Goal: Task Accomplishment & Management: Complete application form

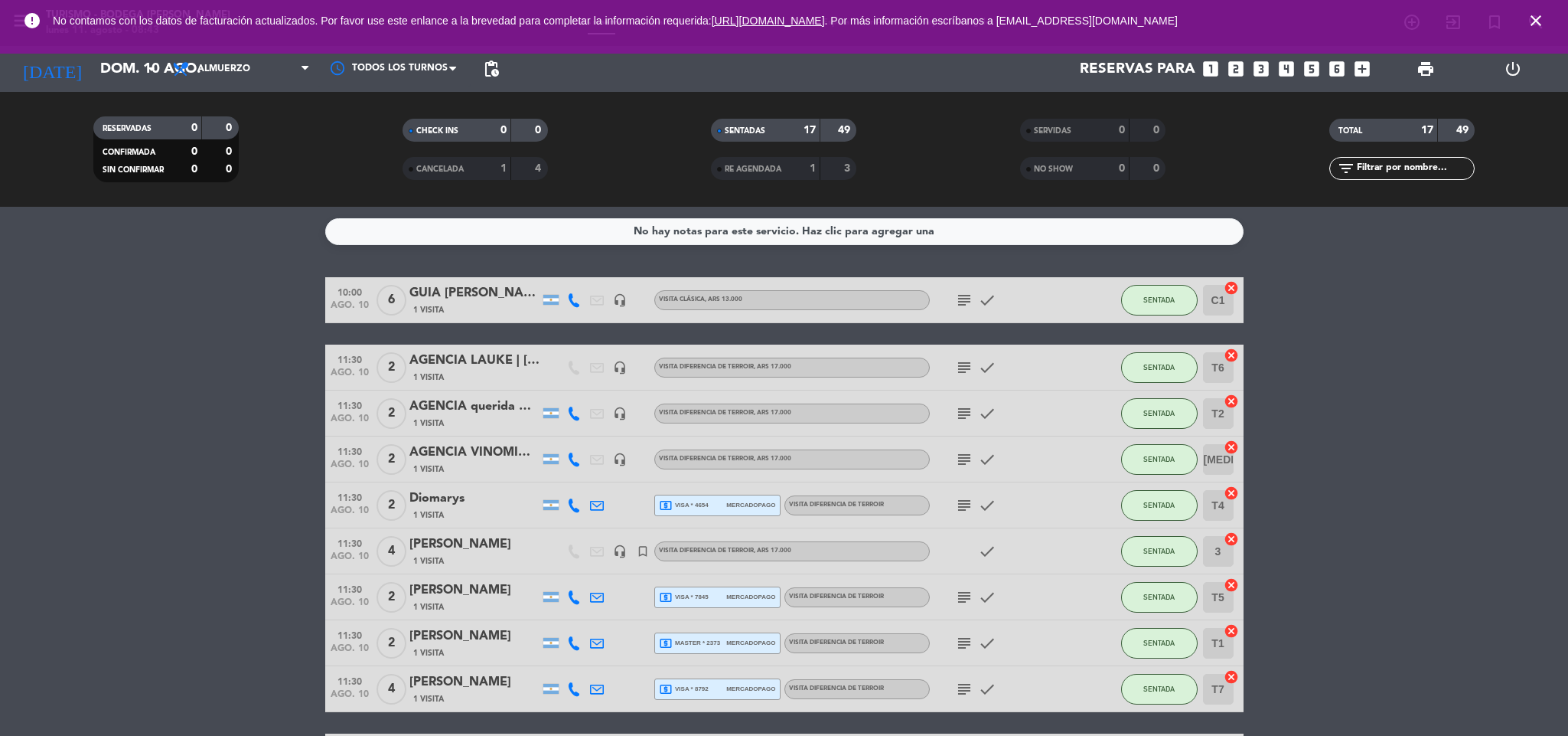
scroll to position [462, 0]
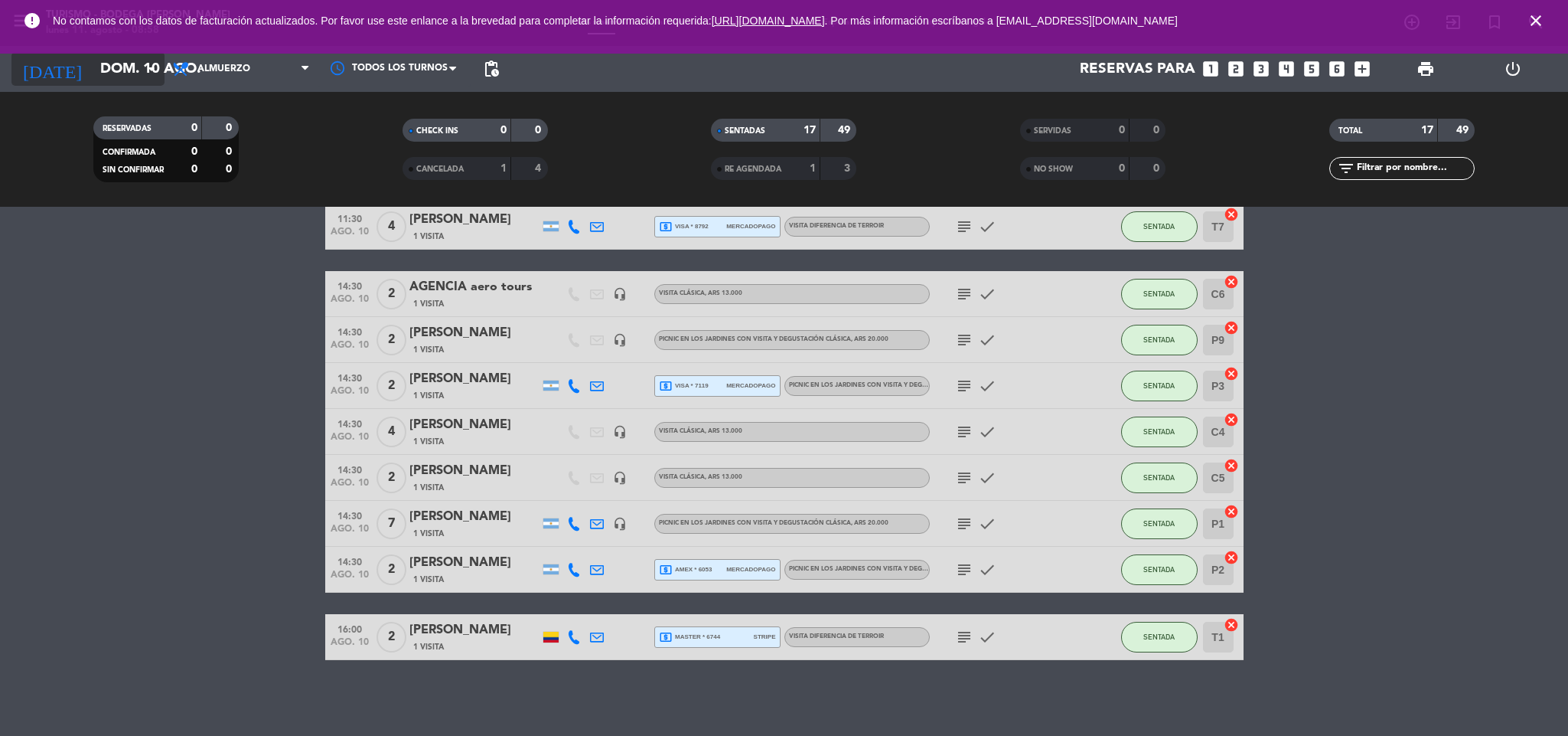
click at [147, 78] on input "dom. 10 ago." at bounding box center [185, 69] width 184 height 32
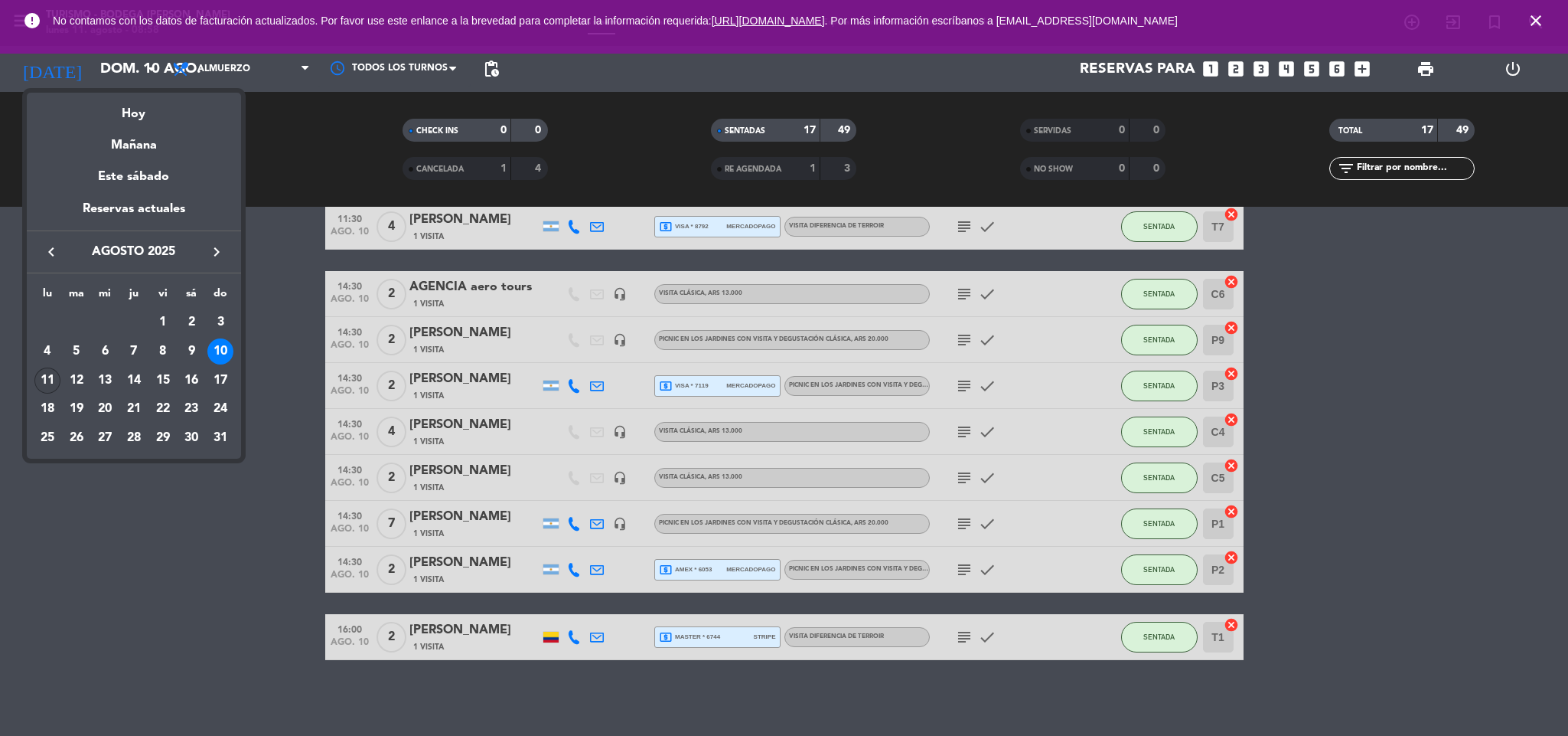
click at [47, 371] on div "11" at bounding box center [47, 380] width 26 height 26
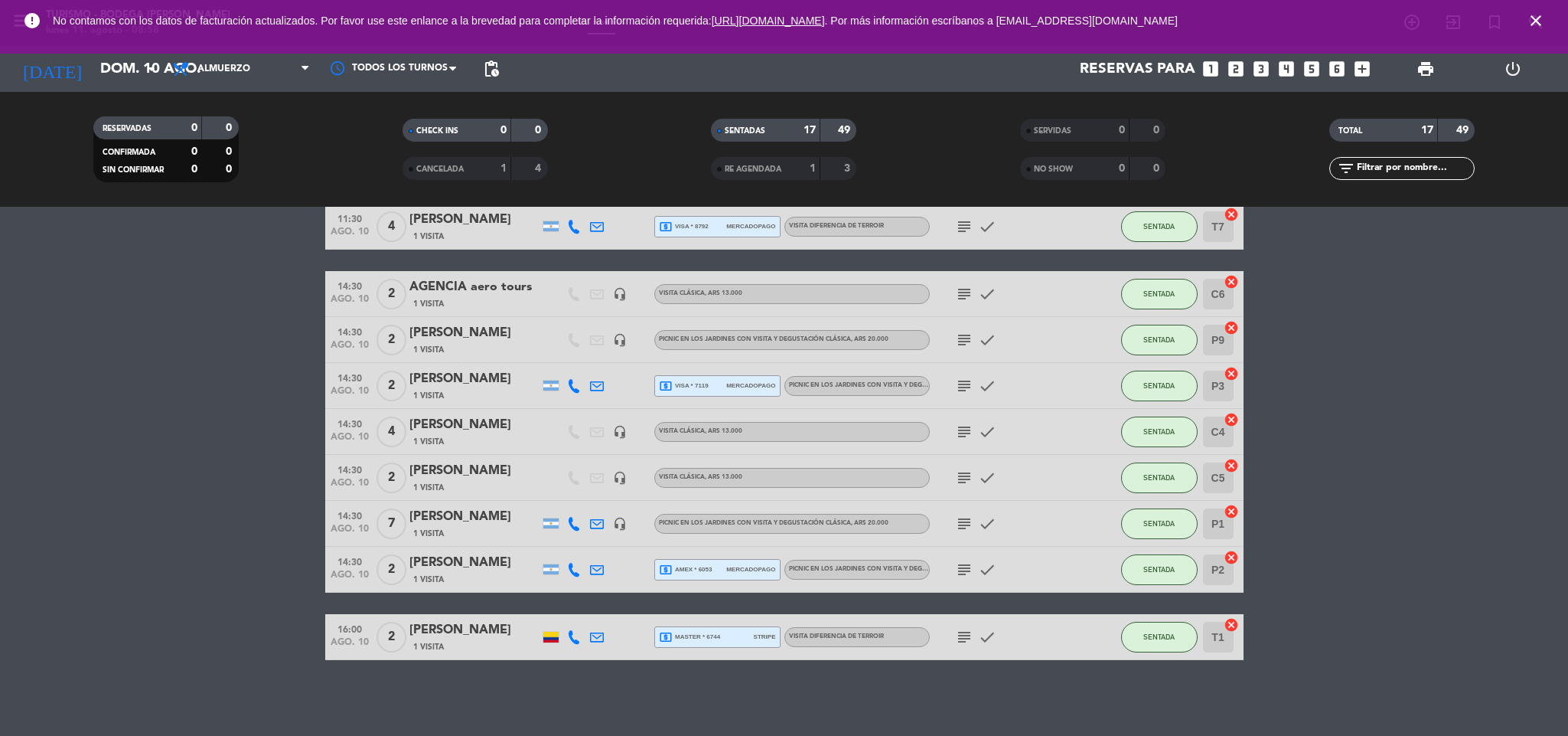
type input "lun. 11 ago."
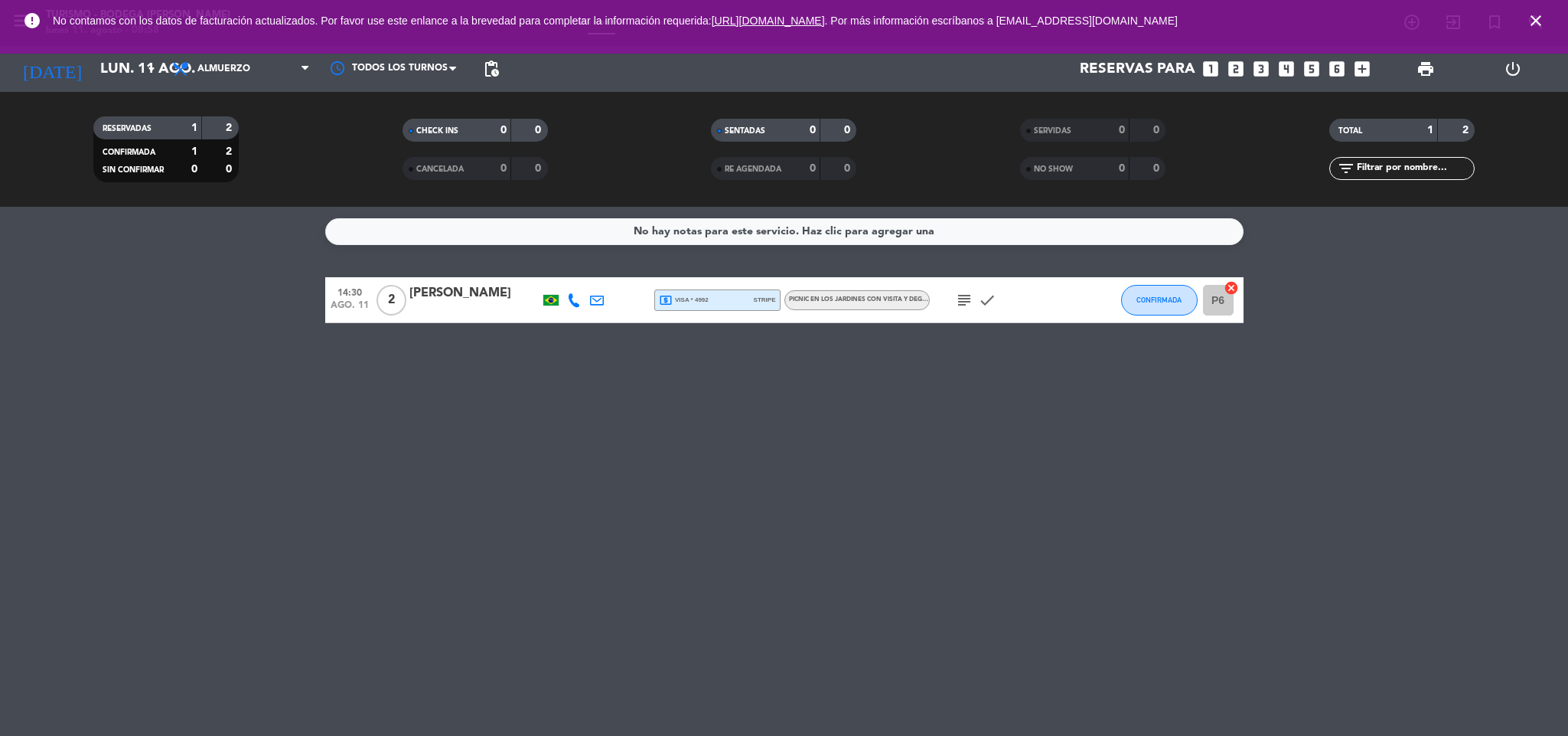
scroll to position [0, 0]
click at [262, 60] on span "Almuerzo" at bounding box center [241, 69] width 153 height 34
click at [253, 93] on div "menu Turismo - Bodega [PERSON_NAME] lunes 11. agosto - 08:59 Mis reservas Mapa …" at bounding box center [784, 103] width 1568 height 207
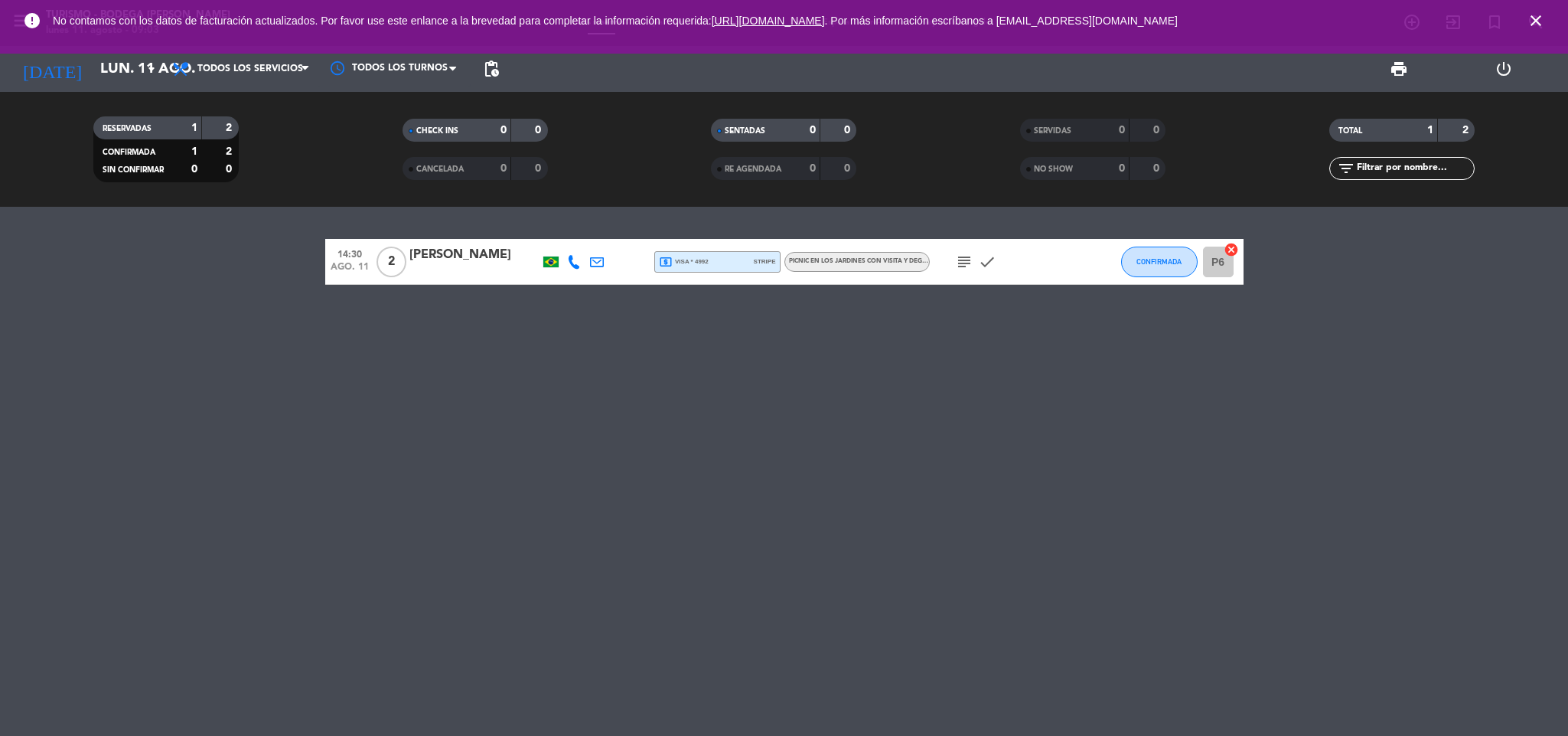
click at [1540, 19] on icon "close" at bounding box center [1536, 21] width 19 height 19
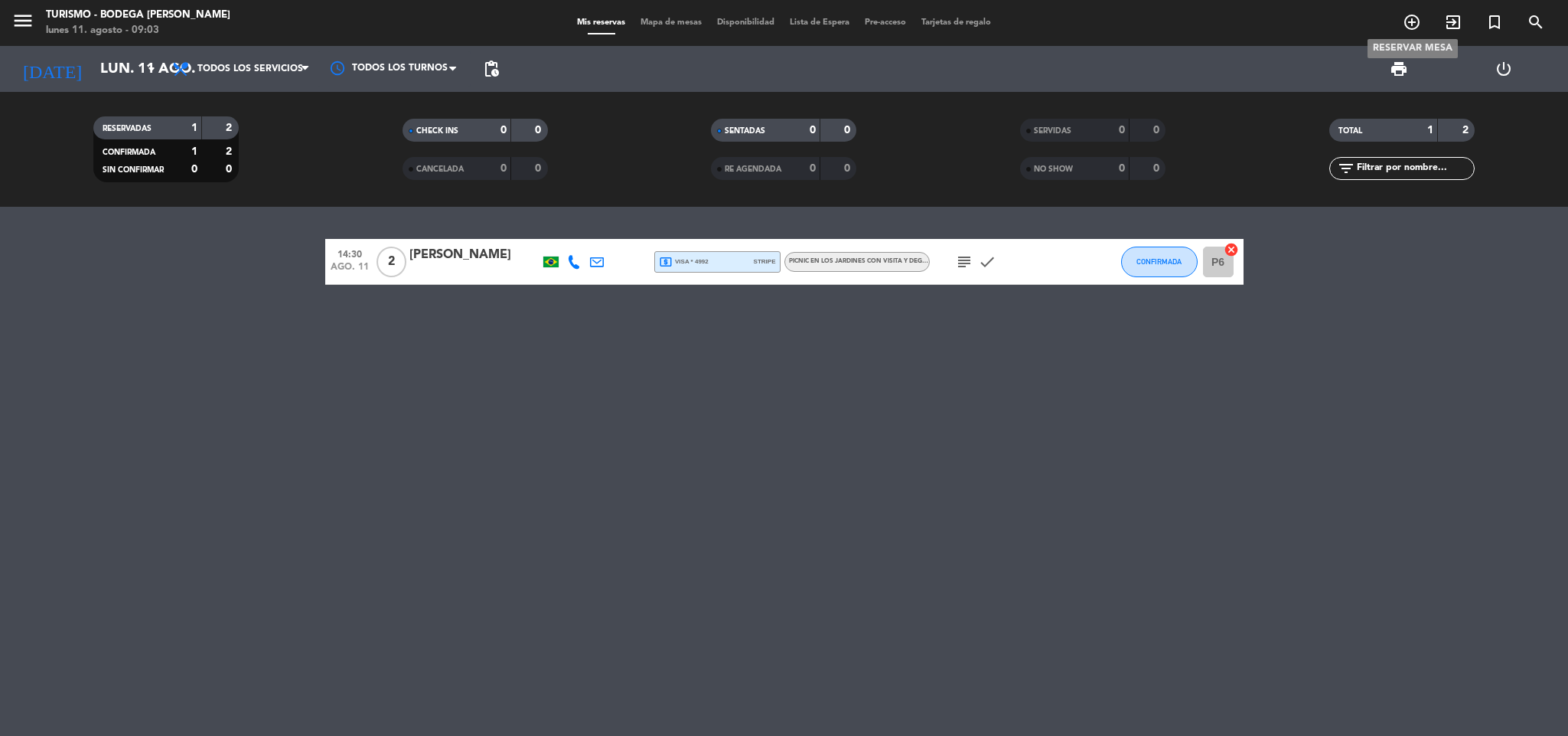
click at [1415, 16] on icon "add_circle_outline" at bounding box center [1412, 23] width 19 height 19
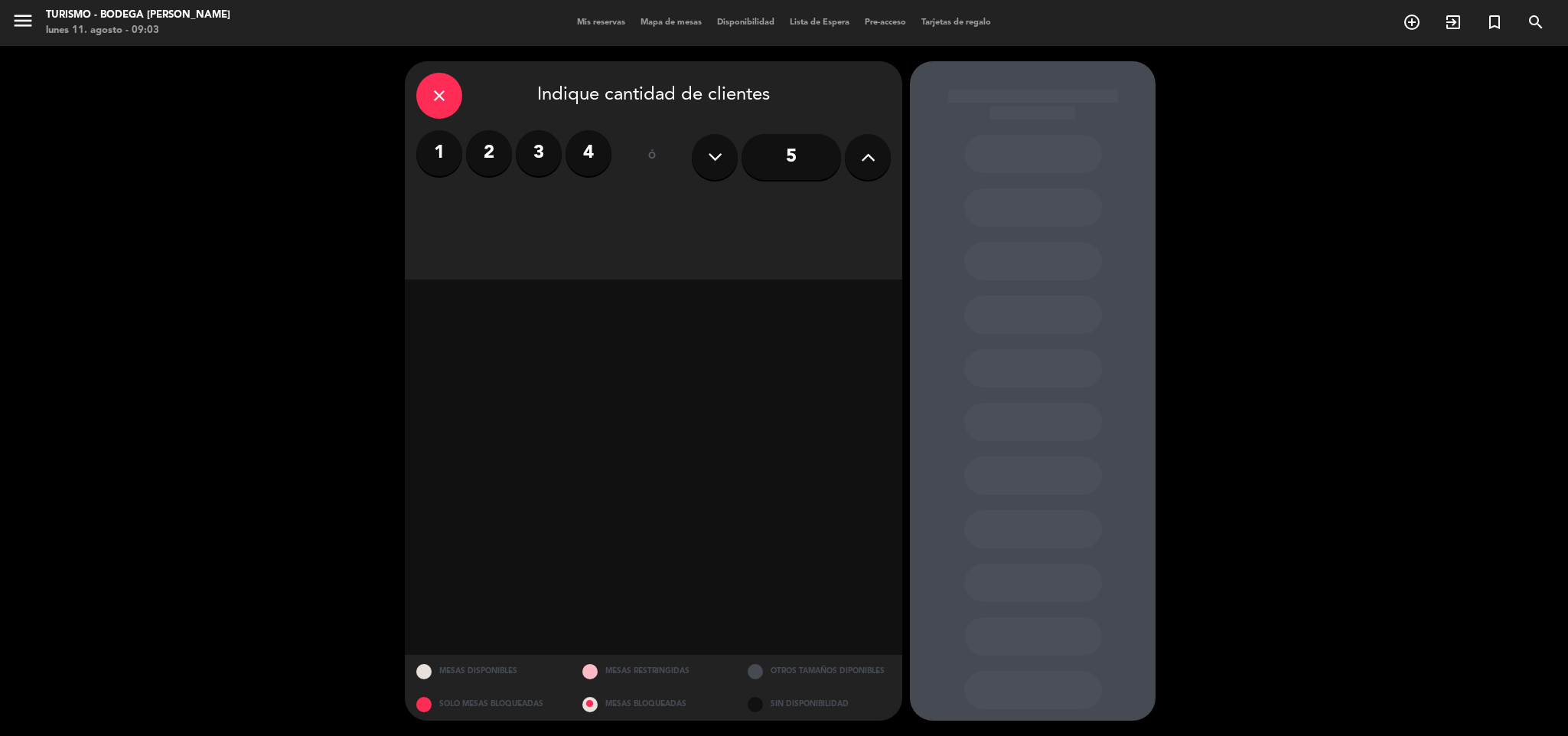
click at [861, 162] on icon at bounding box center [867, 156] width 15 height 23
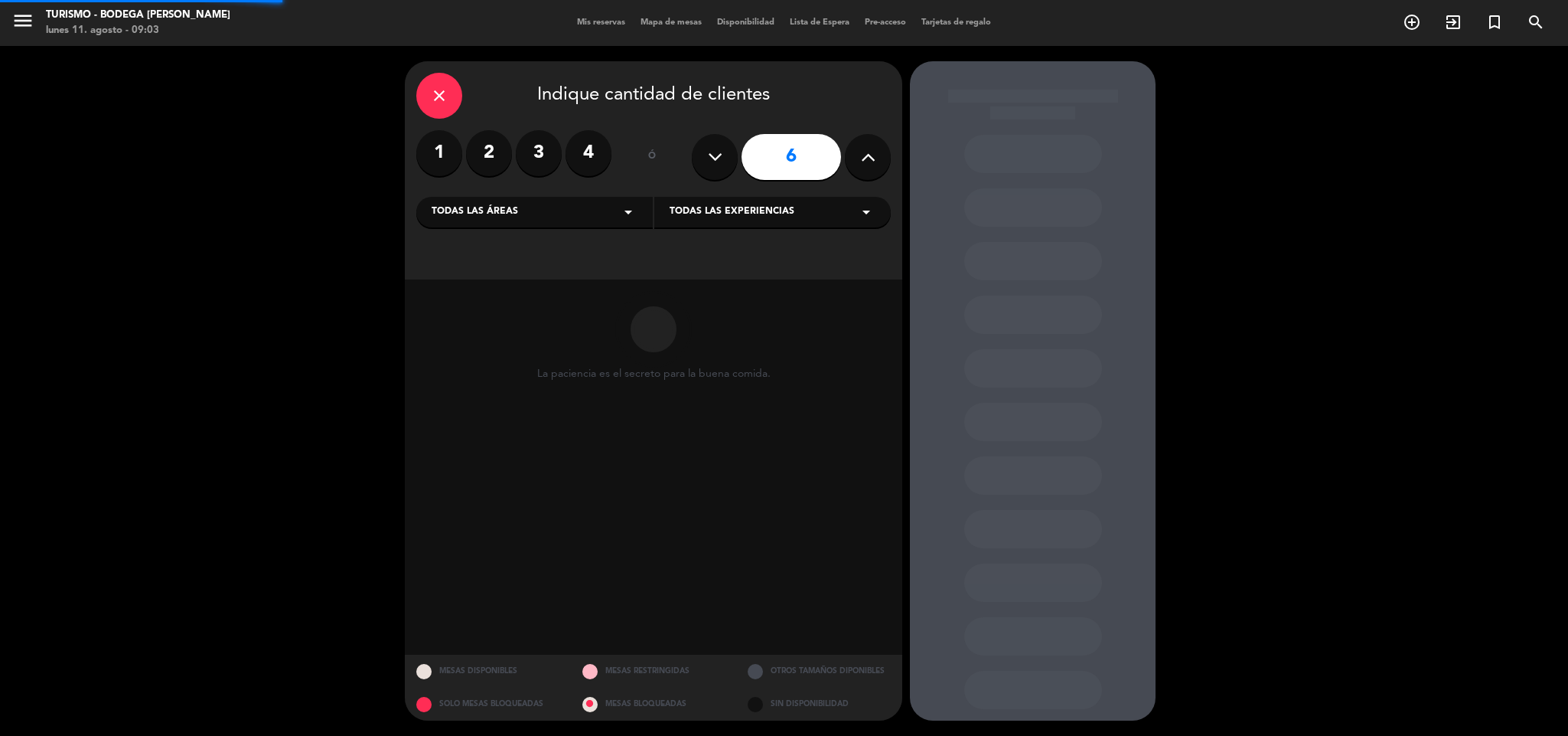
click at [861, 162] on icon at bounding box center [867, 156] width 15 height 23
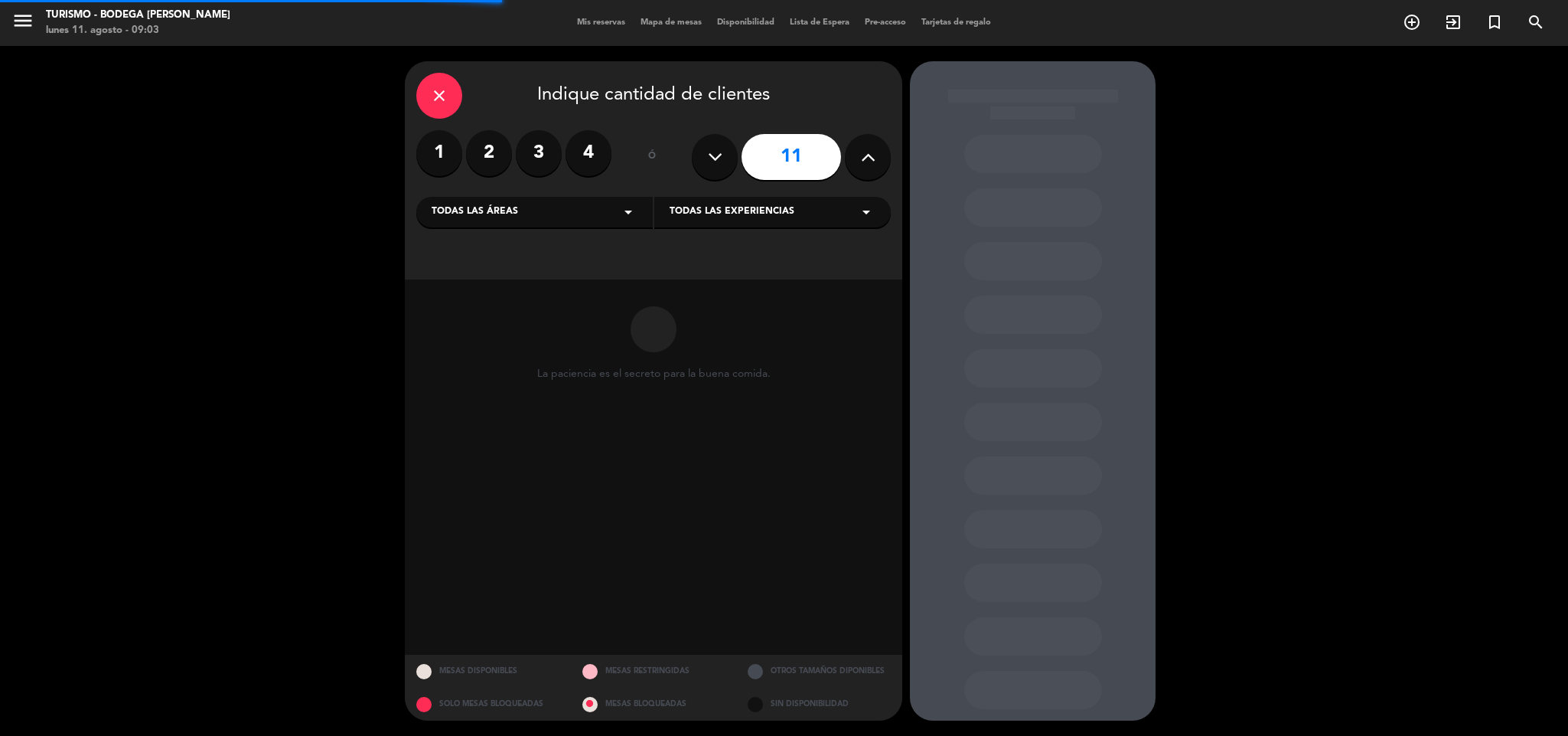
click at [861, 162] on icon at bounding box center [867, 156] width 15 height 23
type input "12"
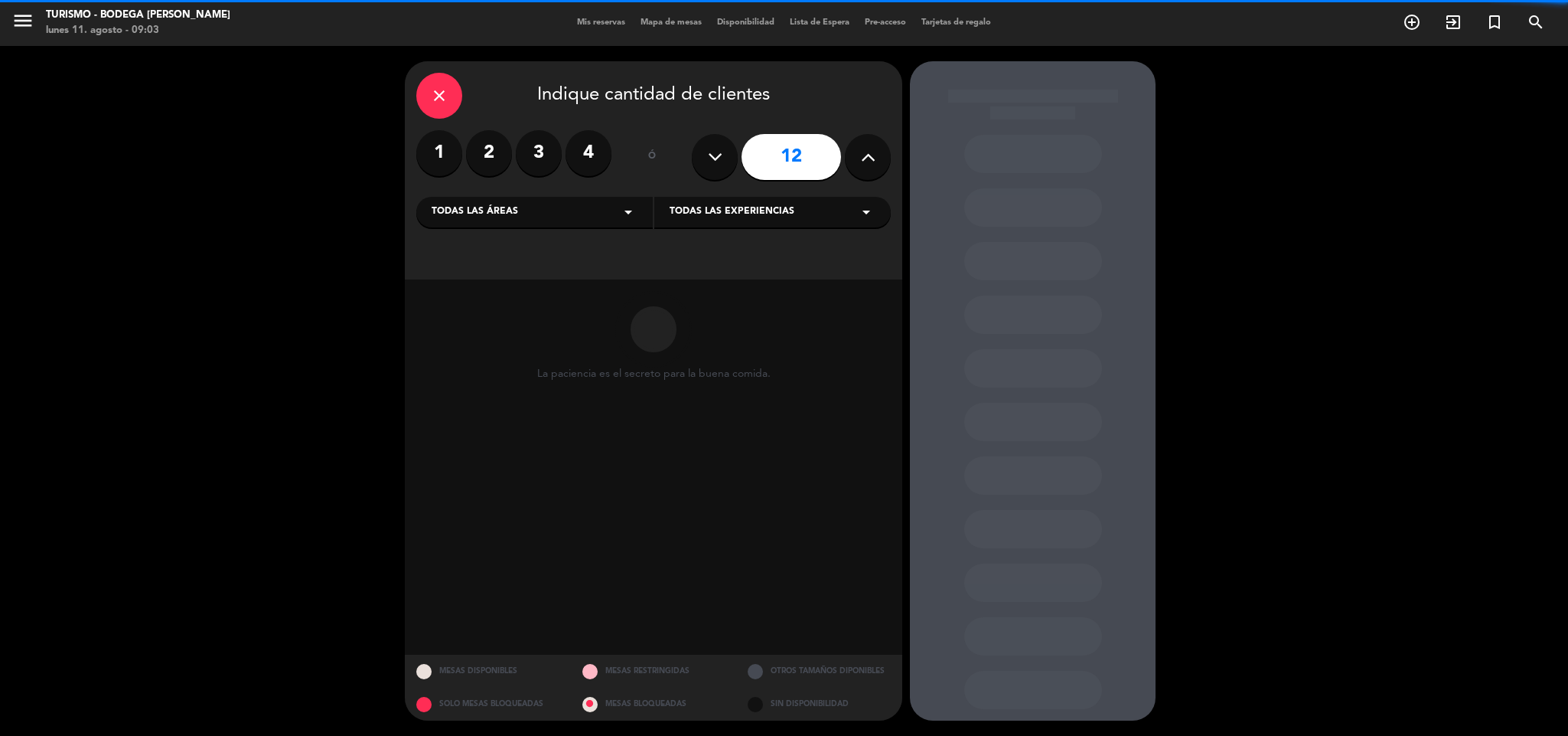
click at [751, 210] on span "Todas las experiencias" at bounding box center [732, 212] width 125 height 16
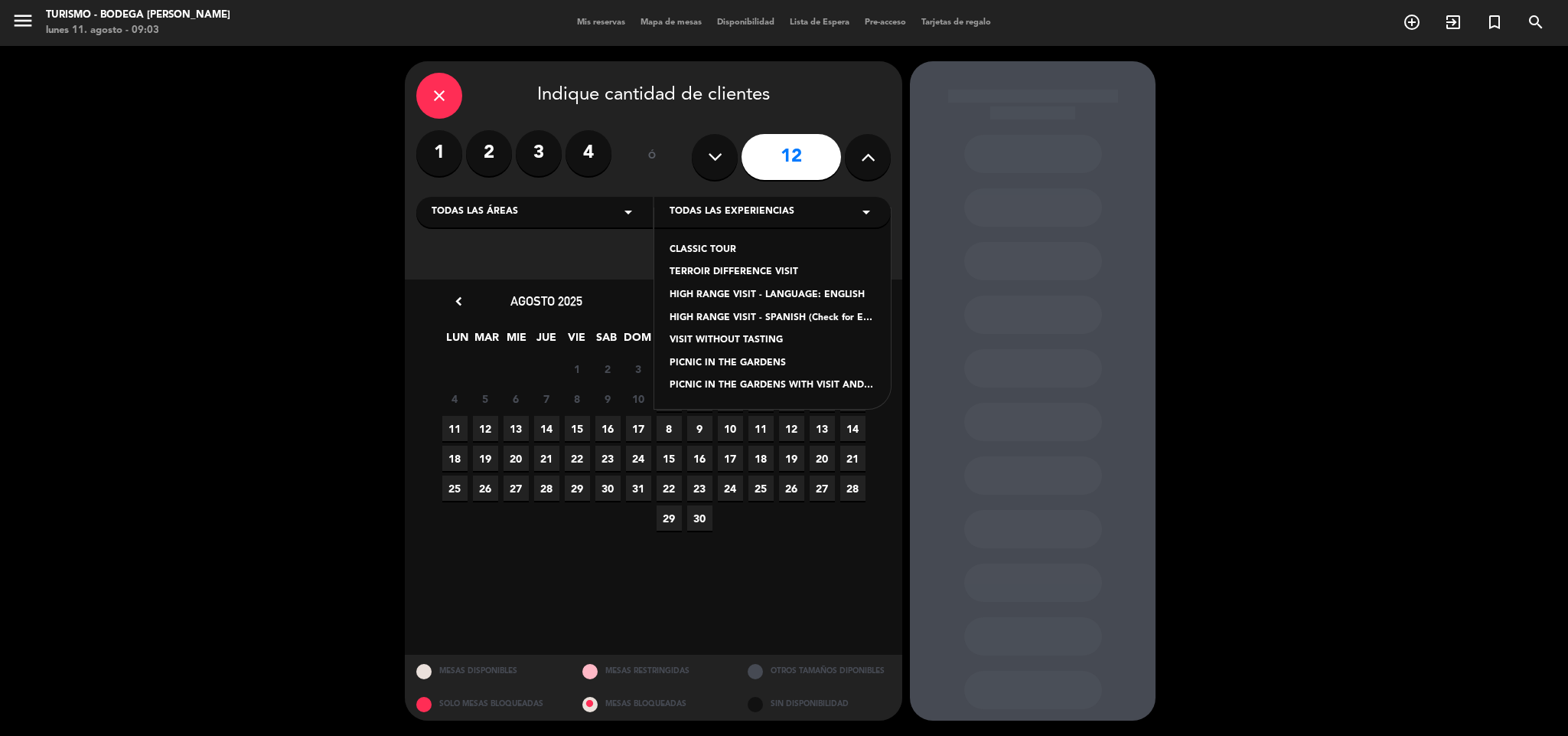
click at [729, 251] on div "CLASSIC TOUR" at bounding box center [772, 251] width 206 height 16
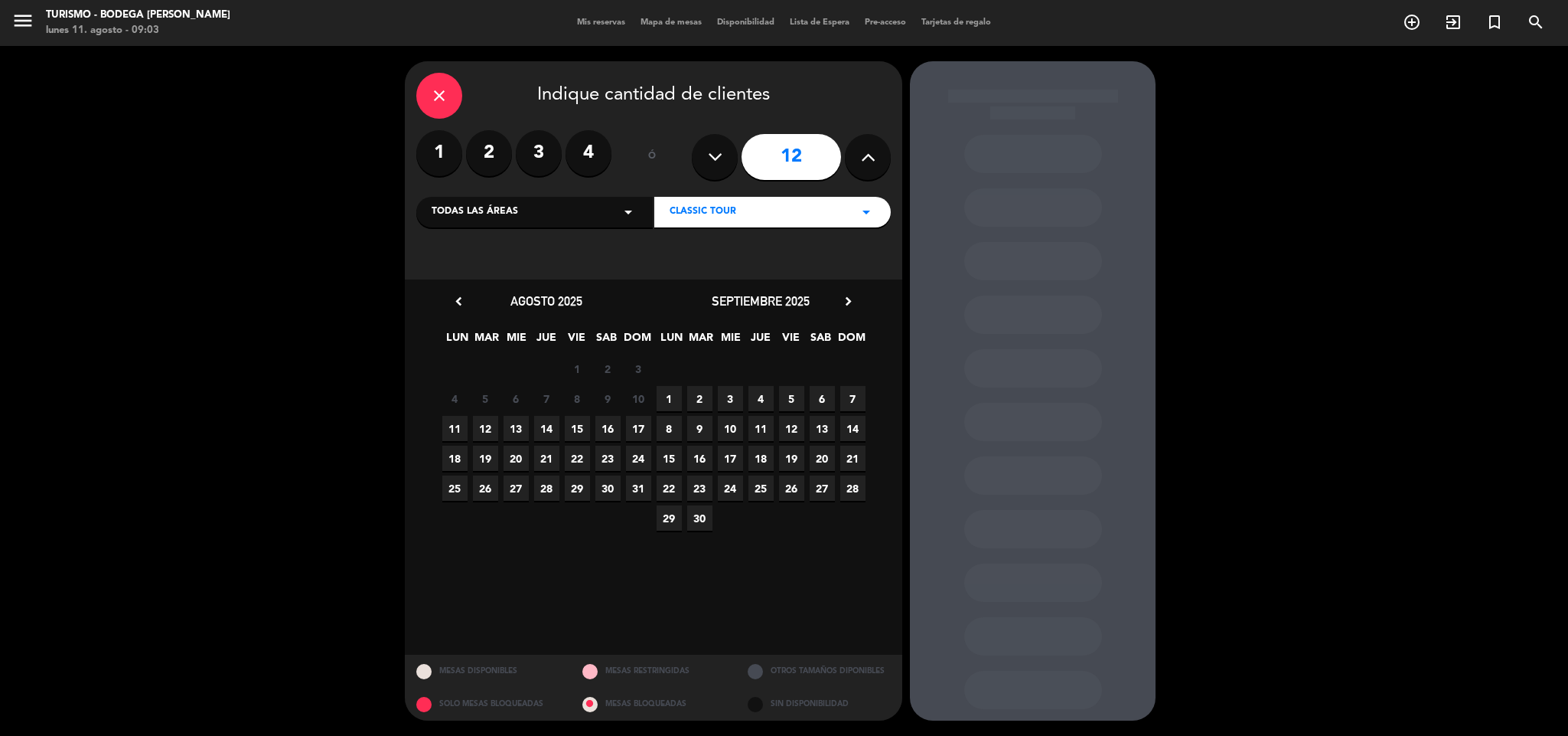
click at [459, 427] on span "11" at bounding box center [455, 428] width 25 height 25
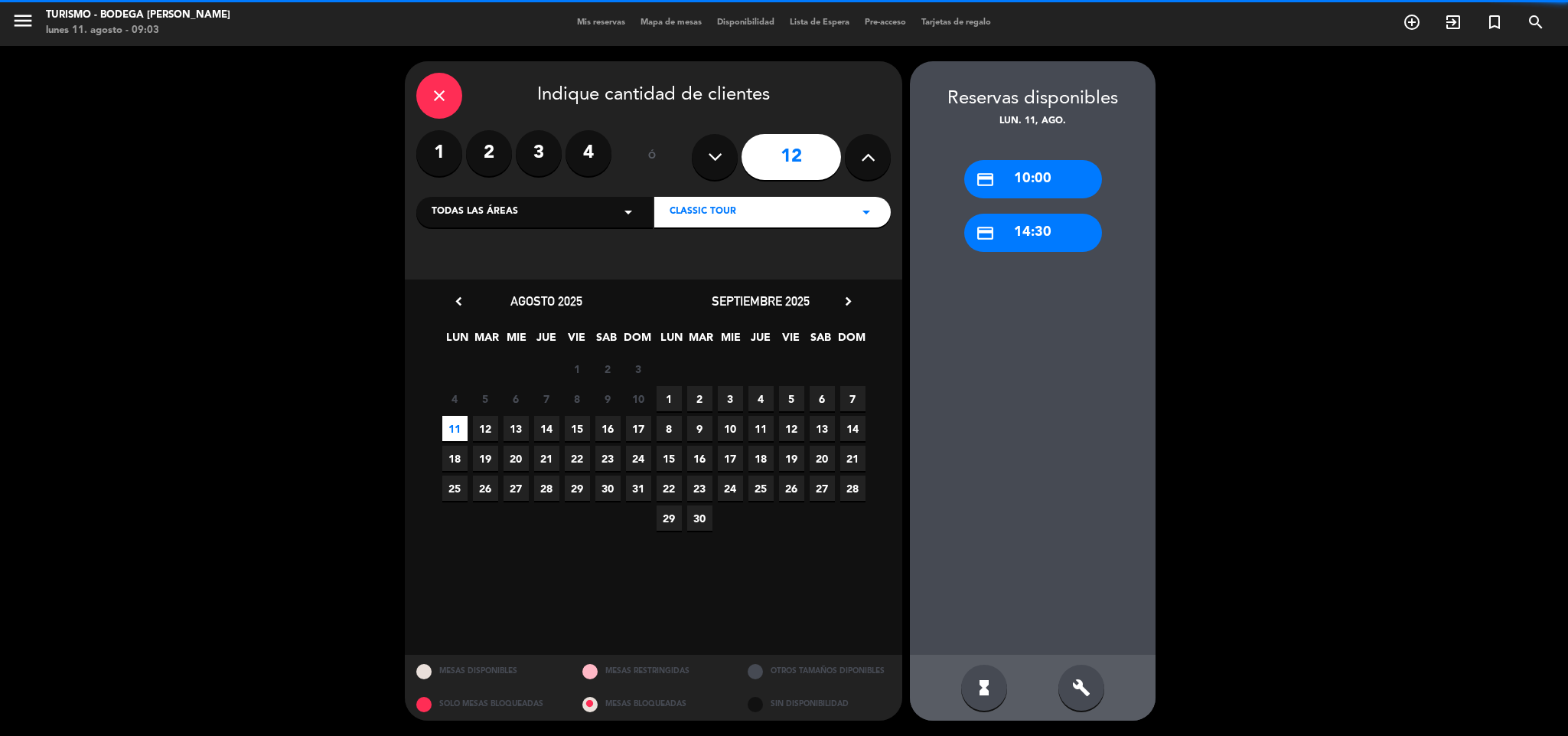
drag, startPoint x: 1043, startPoint y: 183, endPoint x: 964, endPoint y: 184, distance: 79.0
click at [1041, 183] on div "credit_card 10:00" at bounding box center [1033, 179] width 138 height 38
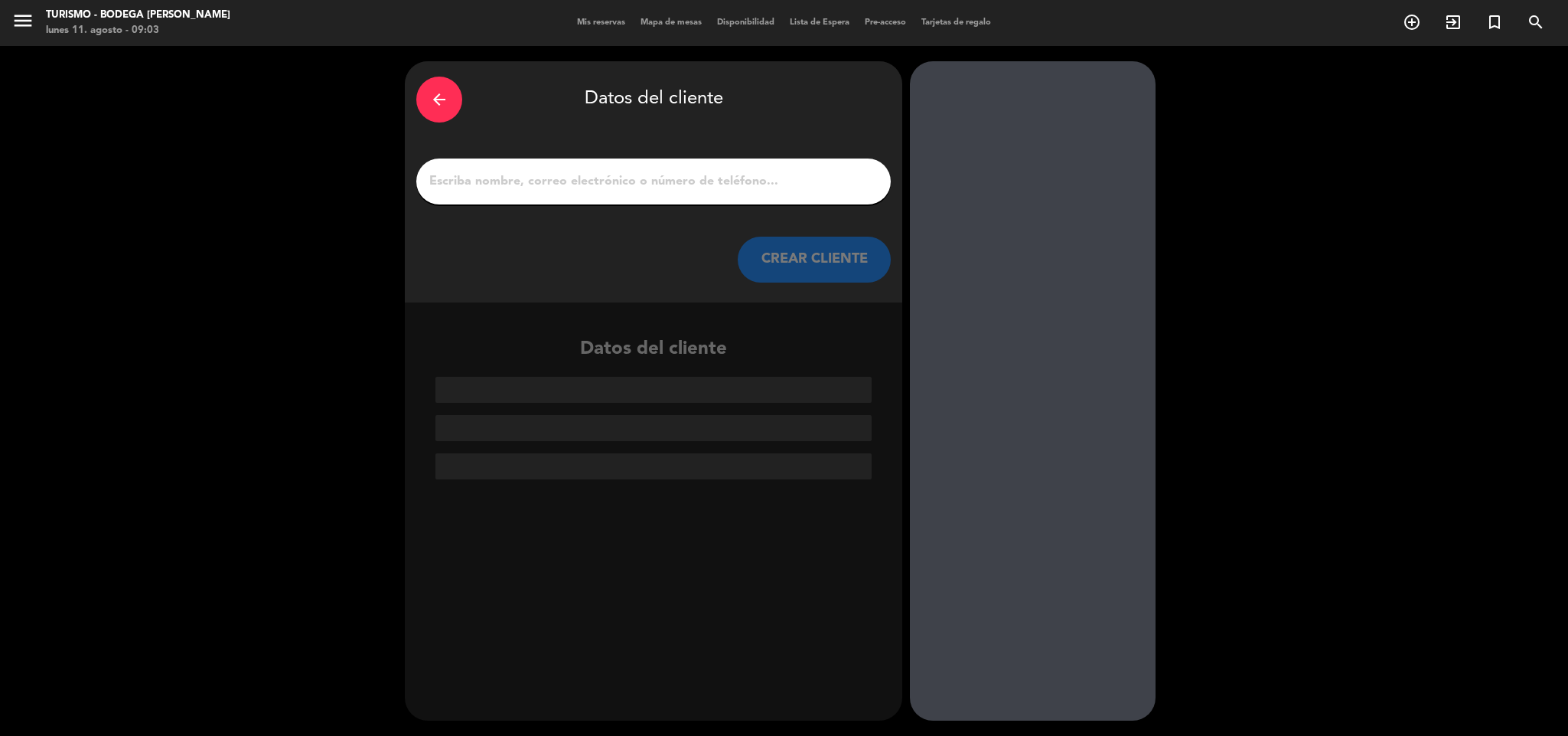
click at [677, 181] on input "1" at bounding box center [653, 181] width 452 height 21
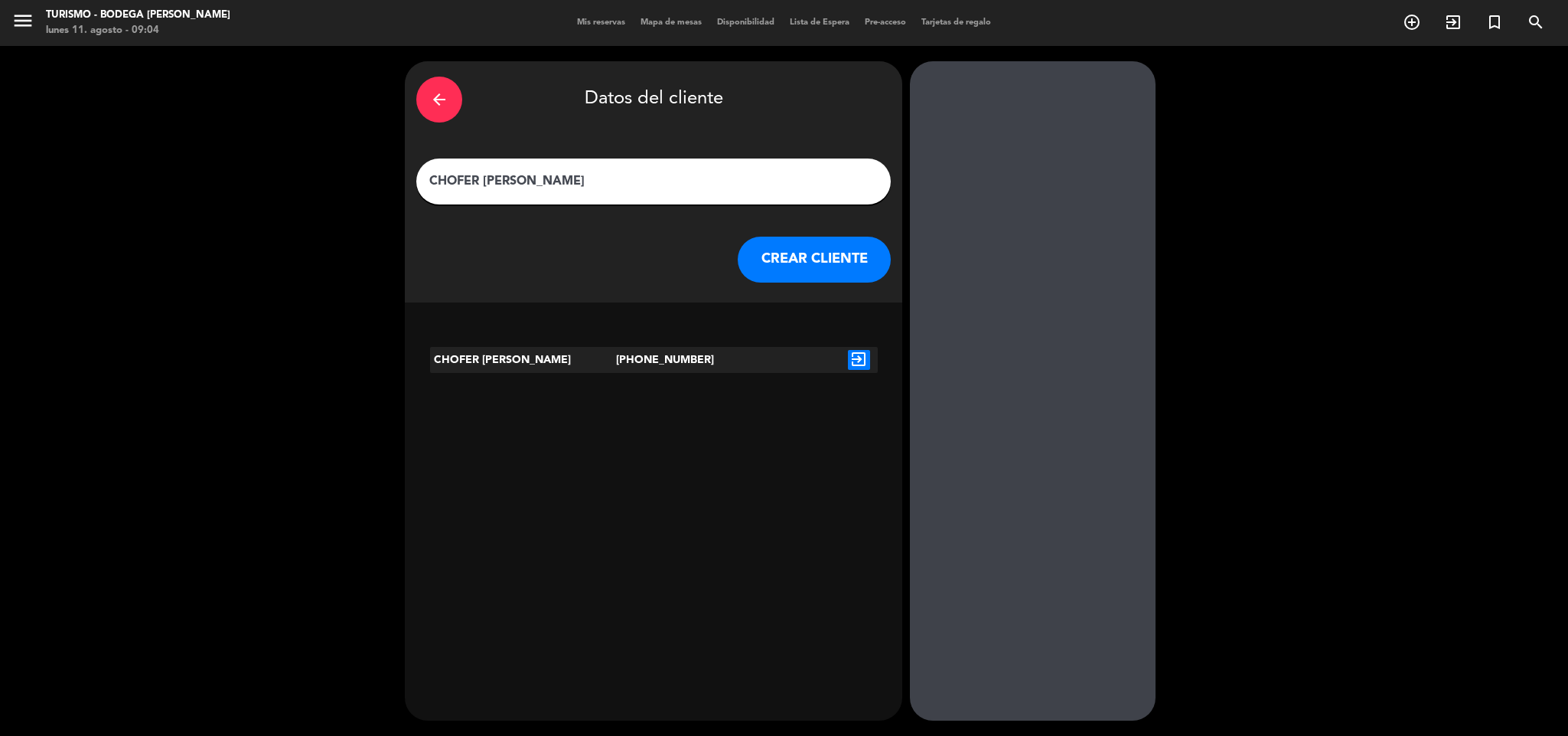
type input "CHOFER [PERSON_NAME]"
click at [855, 364] on icon "exit_to_app" at bounding box center [859, 360] width 22 height 20
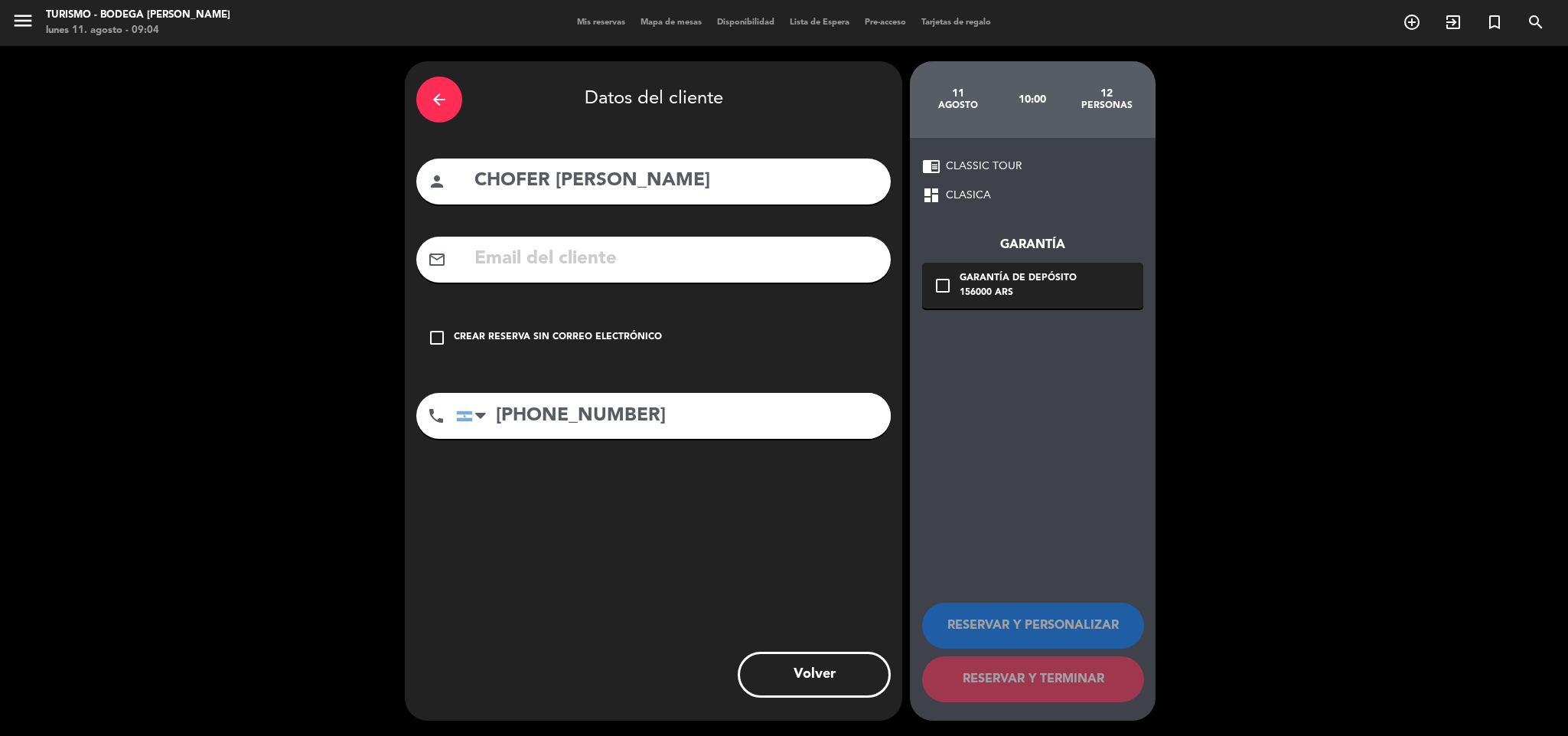
click at [644, 332] on div "Crear reserva sin correo electrónico" at bounding box center [558, 338] width 208 height 16
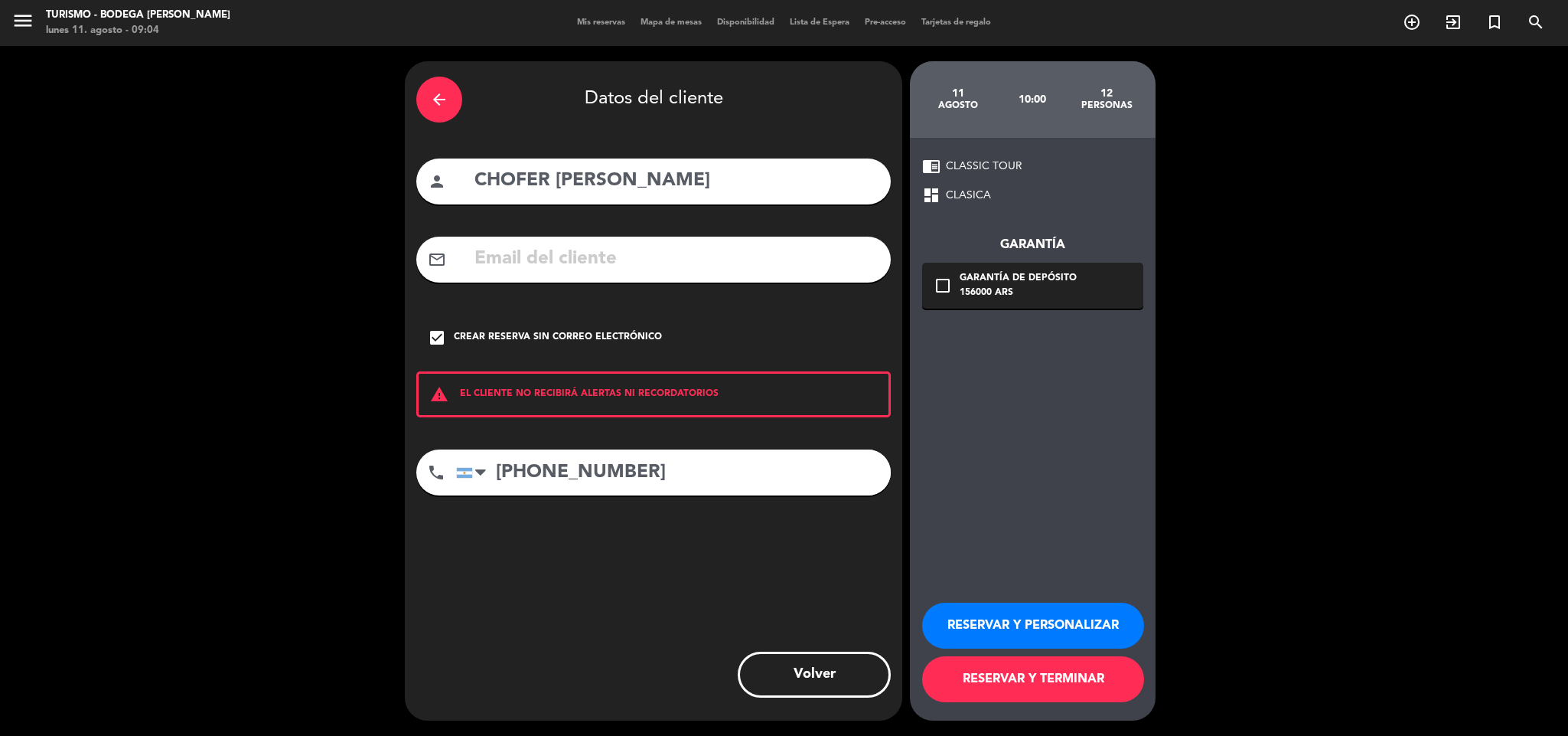
click at [984, 620] on button "RESERVAR Y PERSONALIZAR" at bounding box center [1033, 625] width 222 height 46
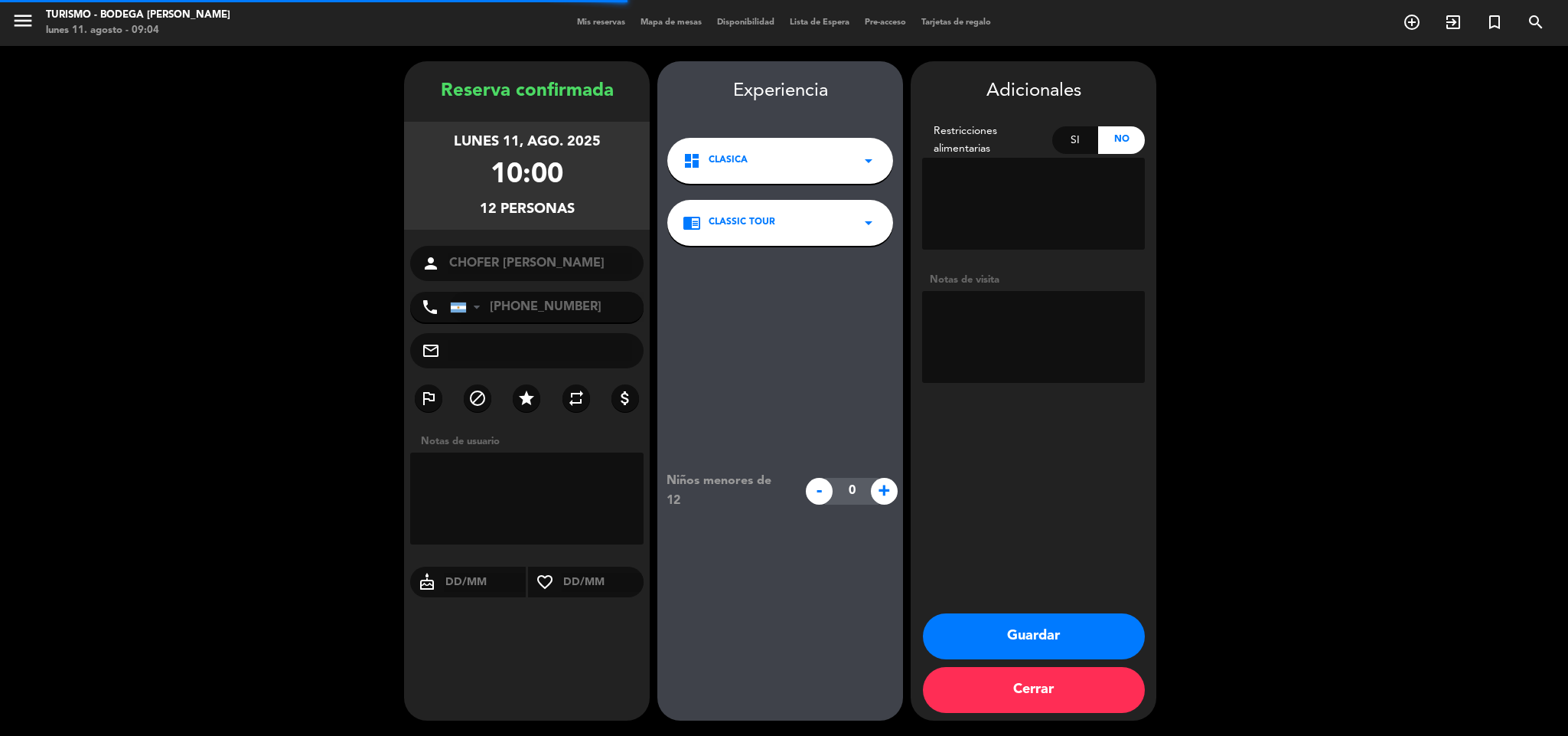
click at [1024, 310] on textarea at bounding box center [1033, 337] width 222 height 92
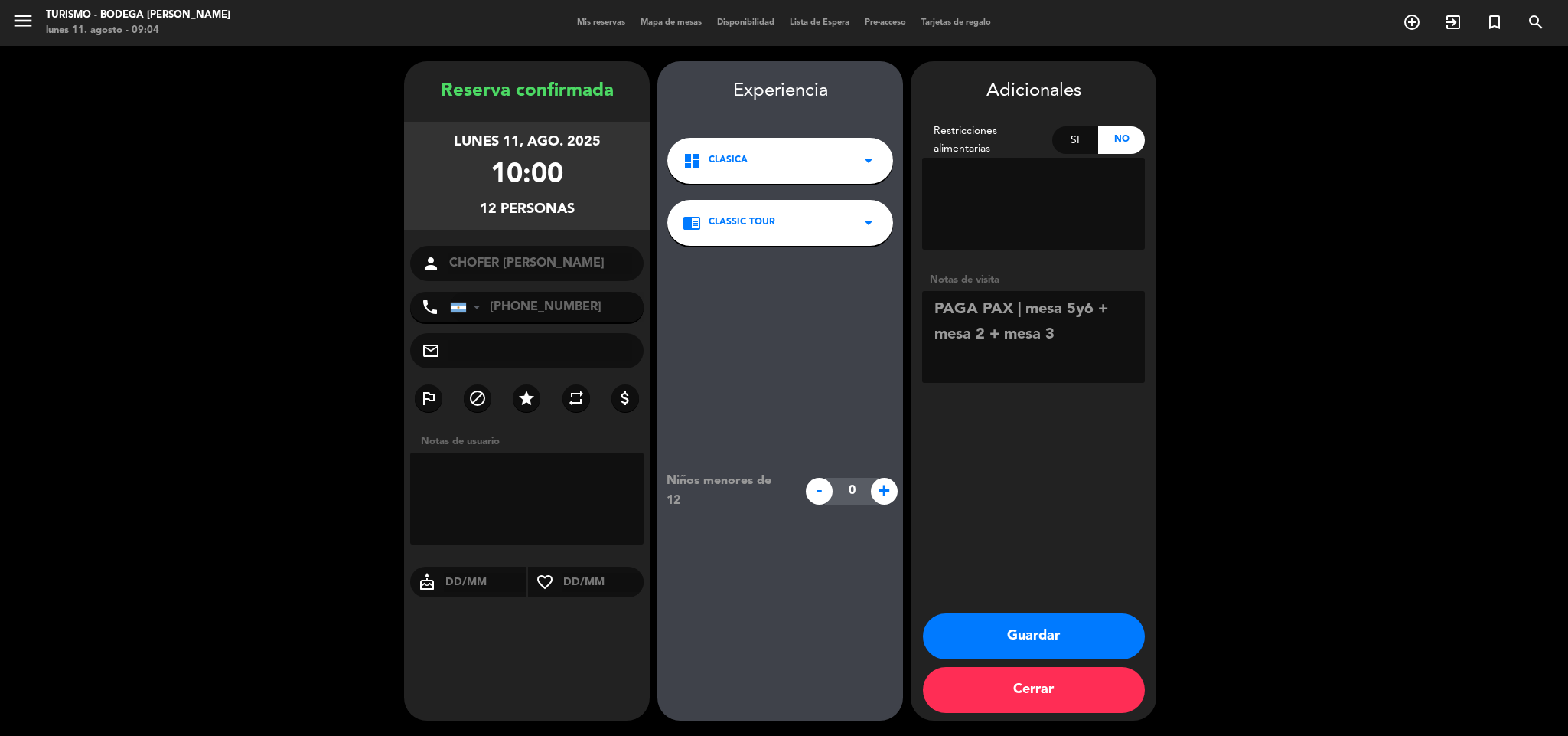
type textarea "PAGA PAX | mesa 5y6 + mesa 2 + mesa 3"
click at [1043, 630] on button "Guardar" at bounding box center [1034, 636] width 222 height 46
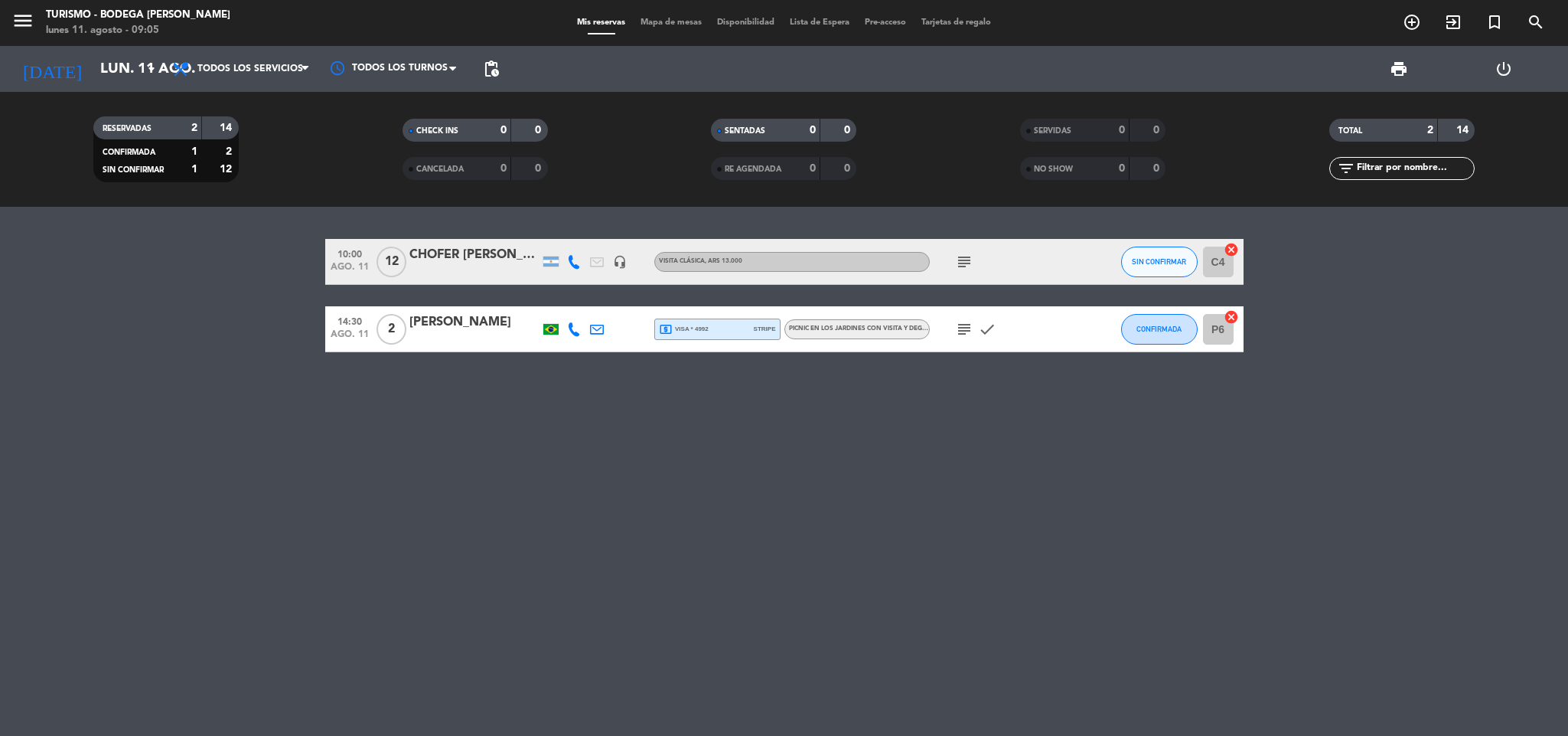
click at [502, 258] on div "CHOFER [PERSON_NAME]" at bounding box center [474, 255] width 130 height 20
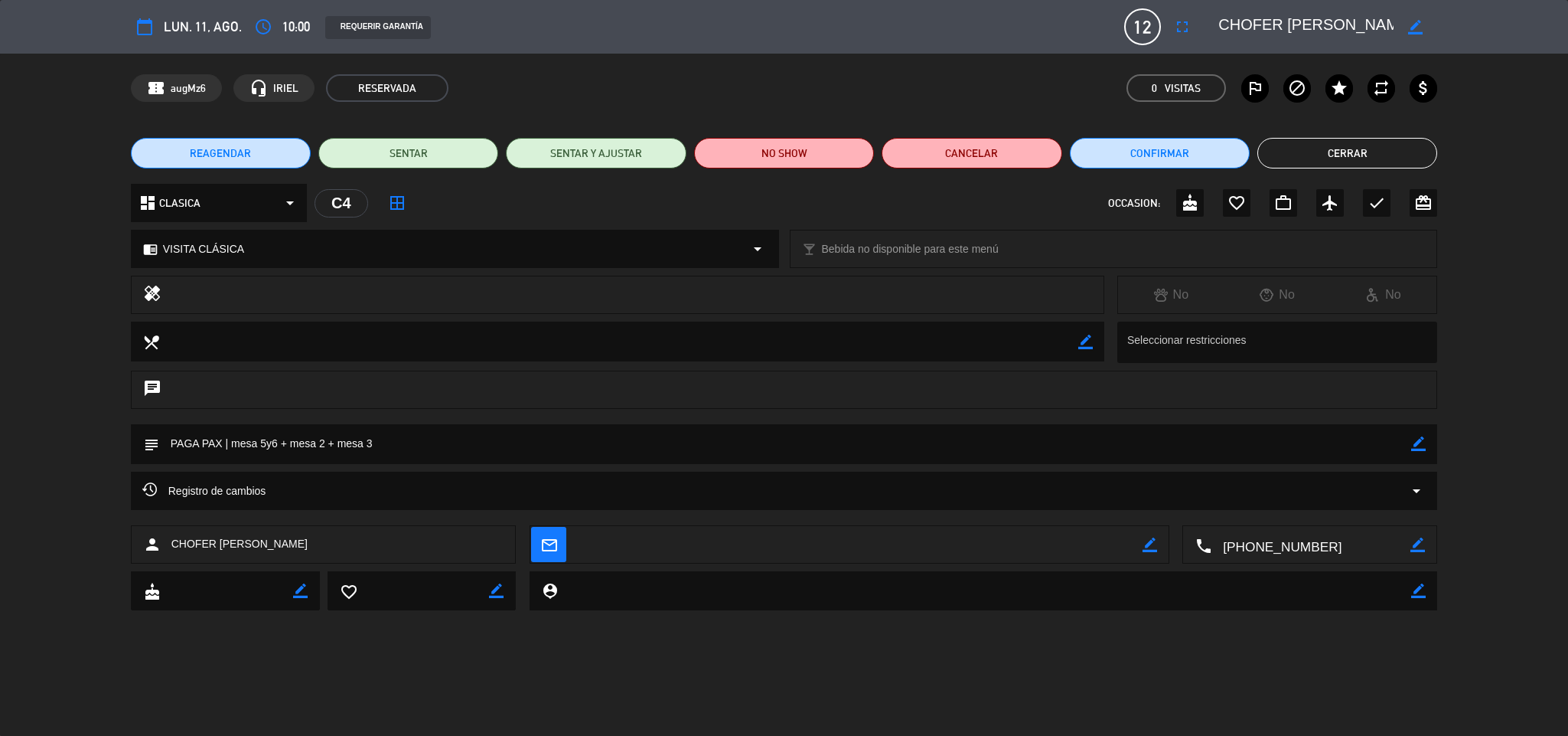
click at [1423, 446] on icon "border_color" at bounding box center [1418, 443] width 15 height 15
click at [223, 442] on textarea at bounding box center [786, 443] width 1253 height 39
type textarea "PAGA CHOFER EN MOSTRADOR - HACER 10% DECUENTO | mesa 5y6 + mesa 2 + mesa 3"
click at [1418, 442] on icon at bounding box center [1418, 443] width 15 height 15
click at [1187, 152] on button "Confirmar" at bounding box center [1159, 153] width 179 height 30
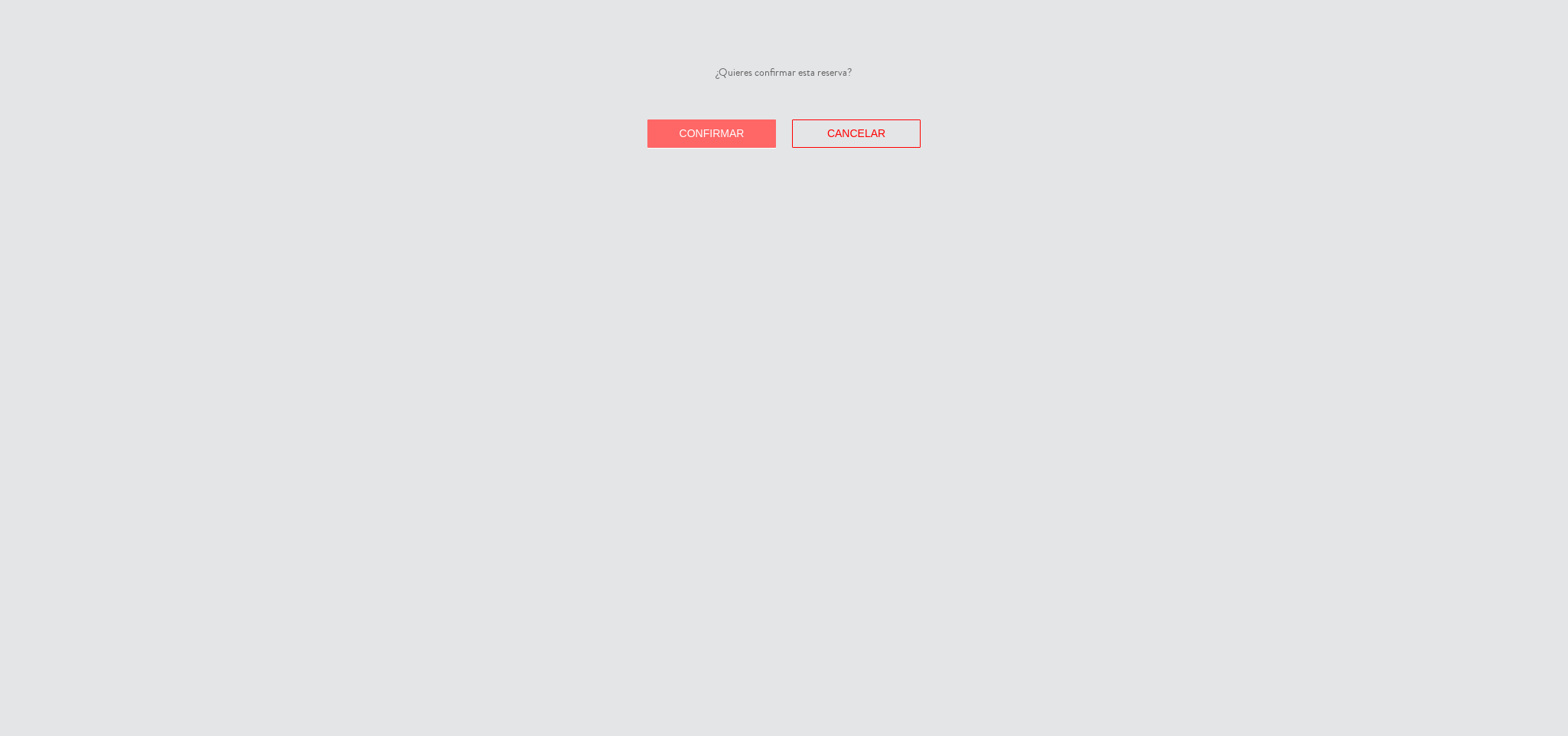
click at [692, 138] on span "Confirmar" at bounding box center [711, 133] width 65 height 12
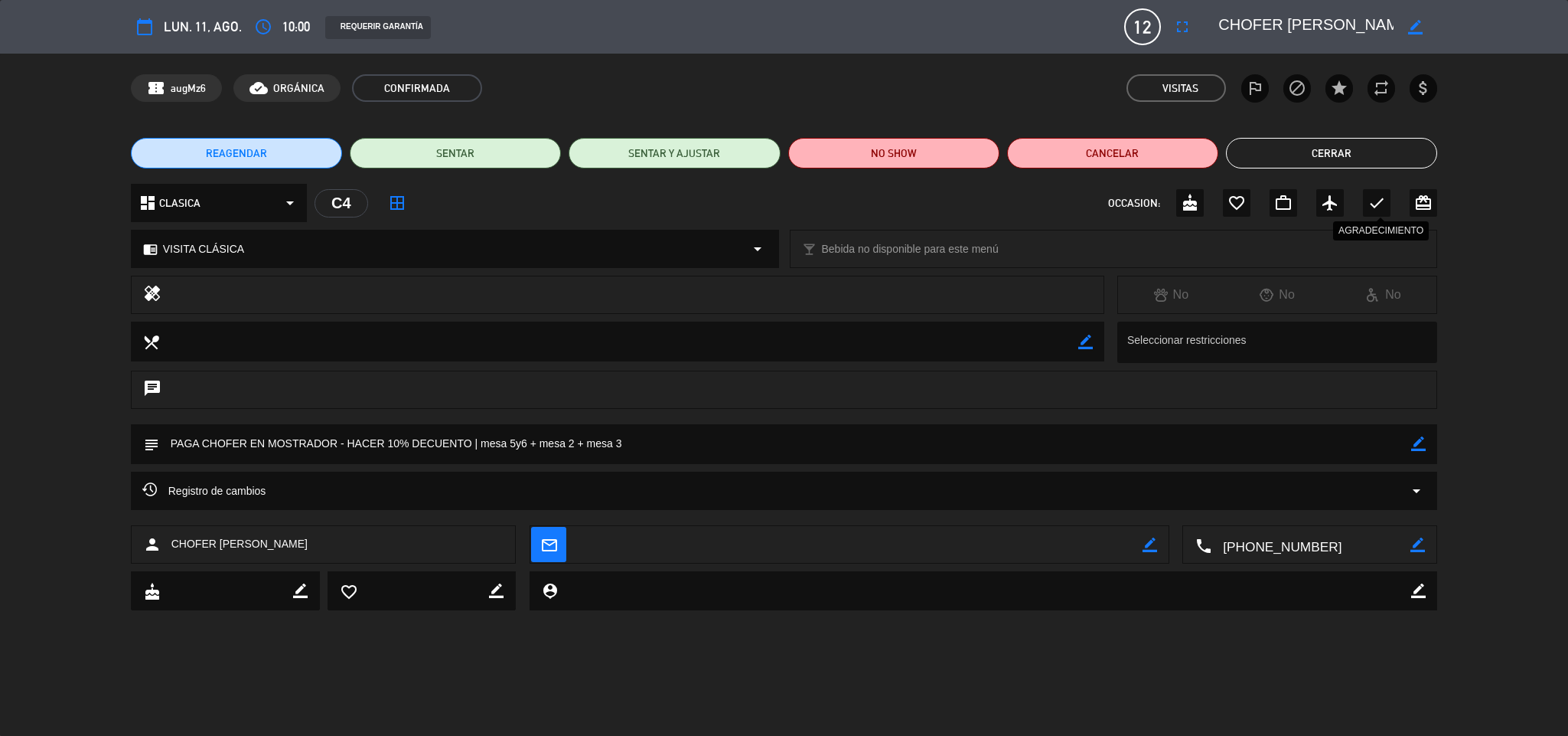
click at [1368, 198] on icon "check" at bounding box center [1377, 203] width 19 height 19
click at [1314, 150] on button "Cerrar" at bounding box center [1331, 153] width 211 height 30
